Goal: Navigation & Orientation: Go to known website

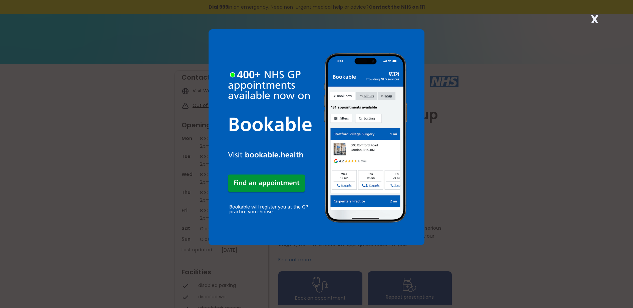
click at [590, 19] on div "X" at bounding box center [594, 21] width 13 height 13
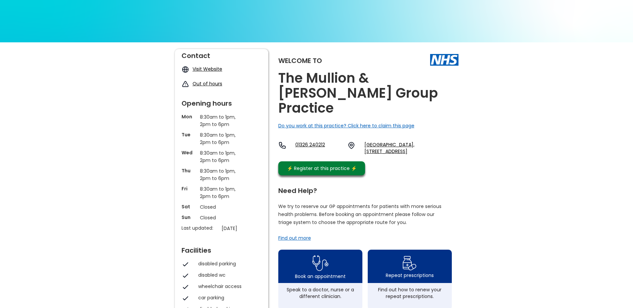
scroll to position [33, 0]
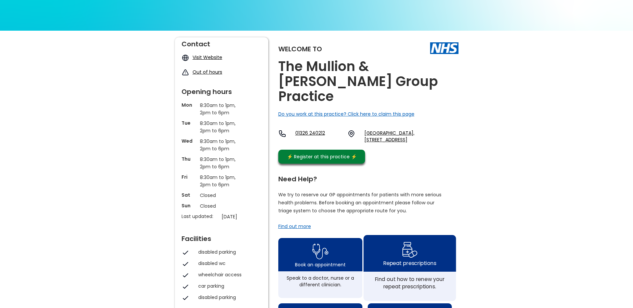
click at [415, 241] on img at bounding box center [410, 249] width 16 height 19
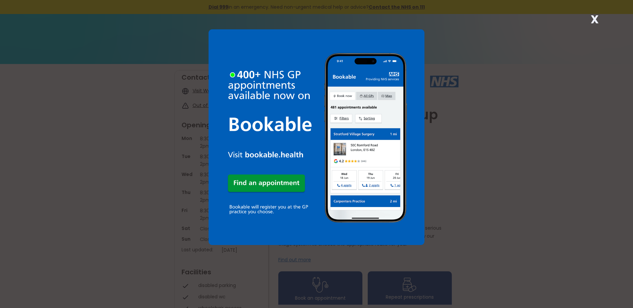
click at [595, 20] on strong "X" at bounding box center [594, 19] width 8 height 16
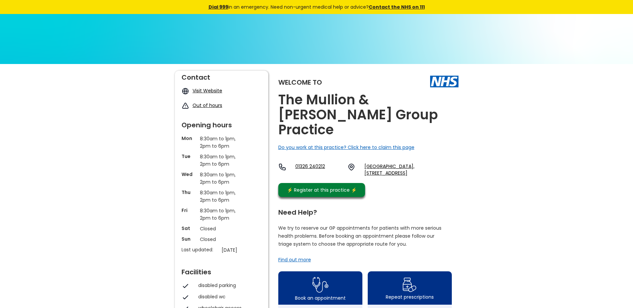
click at [214, 92] on link "Visit Website" at bounding box center [207, 90] width 30 height 7
